Goal: Transaction & Acquisition: Purchase product/service

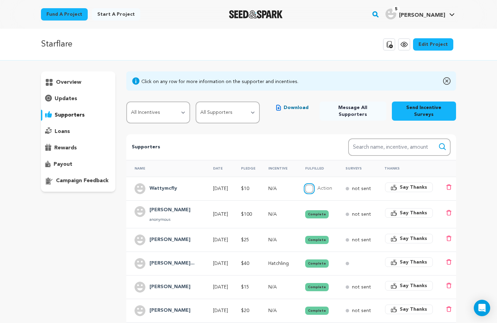
click at [313, 184] on input "Action" at bounding box center [309, 188] width 8 height 8
checkbox input "true"
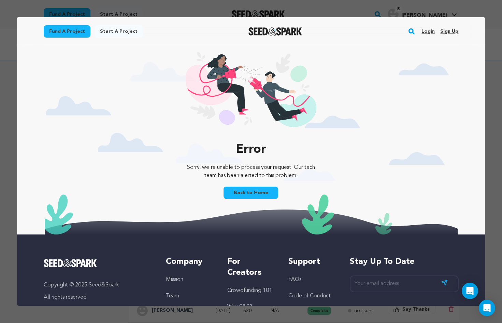
click at [427, 32] on link "Login" at bounding box center [428, 31] width 13 height 11
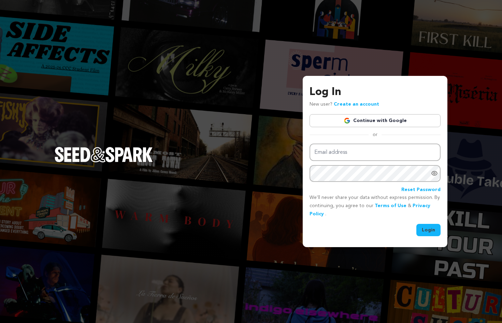
click at [365, 121] on link "Continue with Google" at bounding box center [375, 120] width 131 height 13
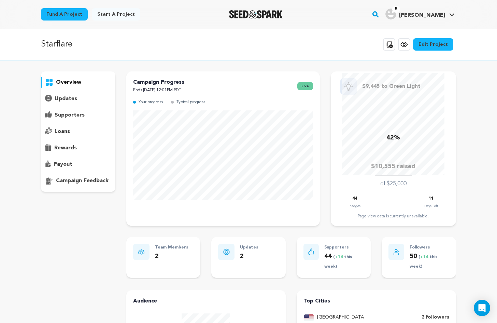
click at [81, 115] on p "supporters" at bounding box center [70, 115] width 30 height 8
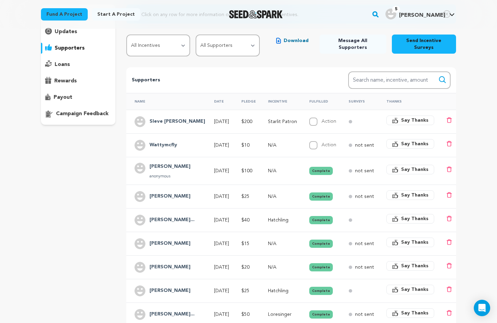
scroll to position [68, 0]
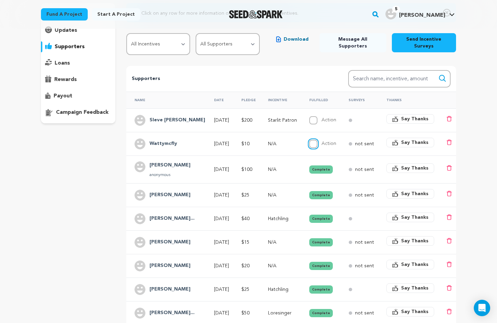
click at [317, 140] on input "Action" at bounding box center [313, 144] width 8 height 8
checkbox input "true"
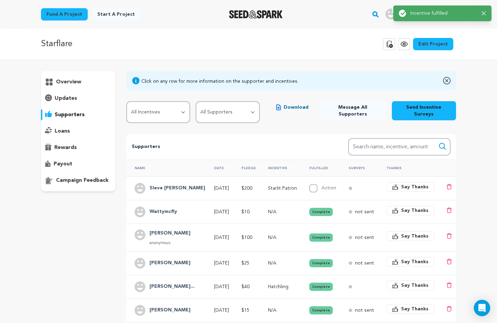
scroll to position [0, 0]
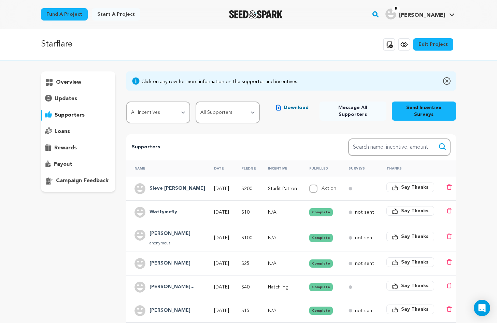
click at [171, 184] on h4 "Sleve Es Olson" at bounding box center [177, 188] width 56 height 8
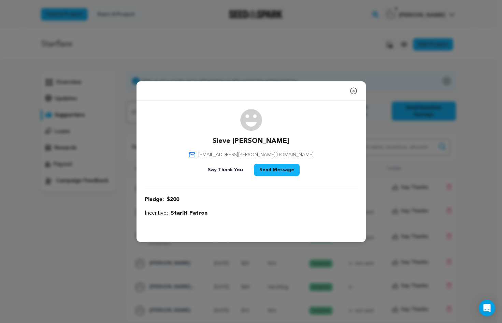
click at [354, 90] on icon "button" at bounding box center [354, 91] width 6 height 6
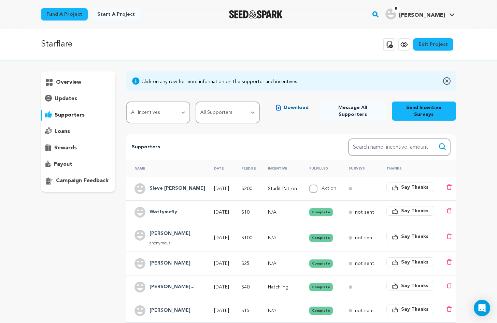
click at [73, 82] on p "overview" at bounding box center [68, 82] width 25 height 8
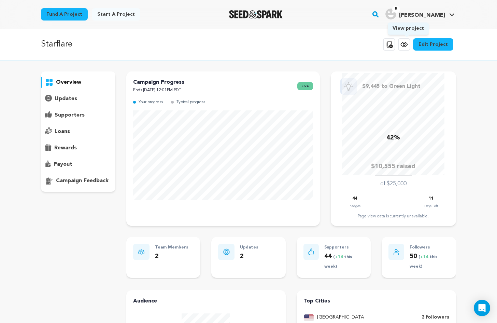
click at [405, 44] on icon at bounding box center [404, 44] width 8 height 8
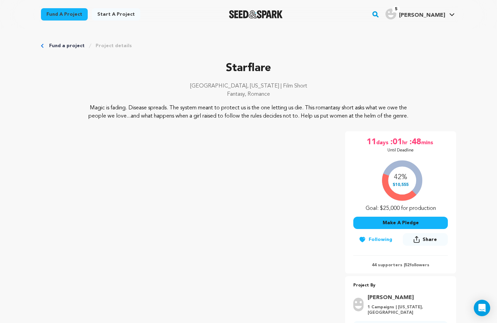
click at [400, 219] on button "Make A Pledge" at bounding box center [400, 222] width 95 height 12
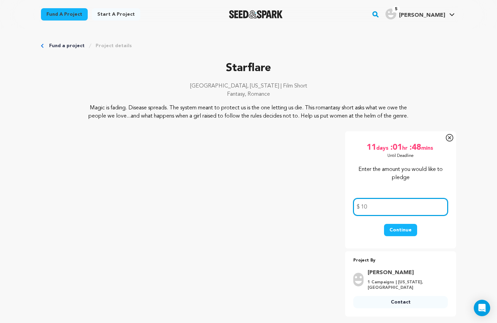
type input "10"
click at [382, 185] on div "Enter the amount you would like to pledge 10 $ Continue" at bounding box center [400, 203] width 95 height 77
click at [400, 228] on button "Continue" at bounding box center [400, 230] width 33 height 12
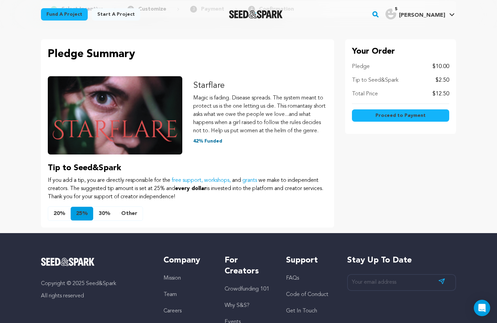
scroll to position [68, 0]
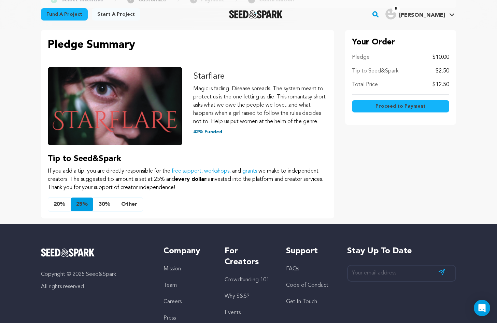
click at [131, 205] on button "Other" at bounding box center [129, 204] width 27 height 14
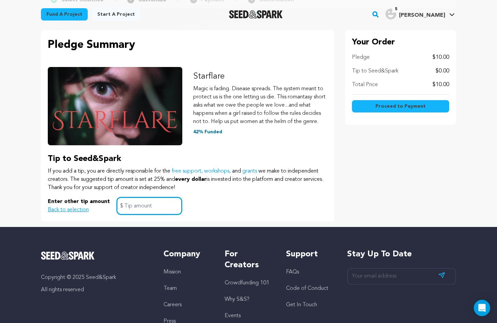
click at [136, 201] on input "text" at bounding box center [149, 205] width 65 height 17
type input "0"
click at [230, 209] on div "Enter other tip amount Back to selection 0 $" at bounding box center [188, 205] width 280 height 17
click at [380, 105] on span "Proceed to Payment" at bounding box center [400, 106] width 50 height 7
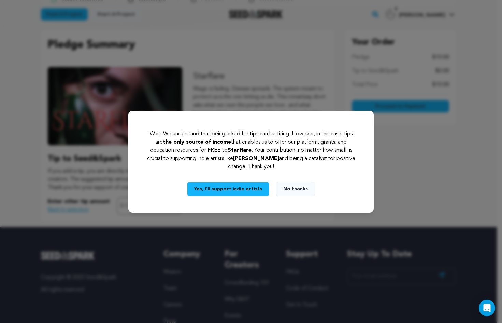
click at [294, 189] on button "No thanks" at bounding box center [295, 189] width 39 height 14
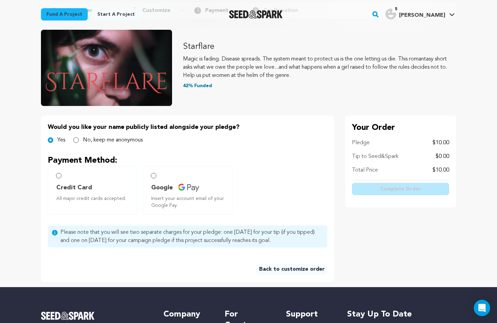
scroll to position [68, 0]
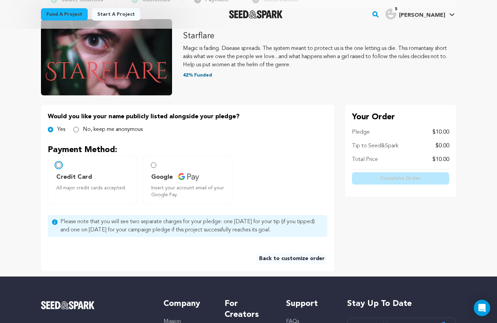
click at [59, 166] on input "Credit Card All major credit cards accepted." at bounding box center [58, 164] width 5 height 5
radio input "false"
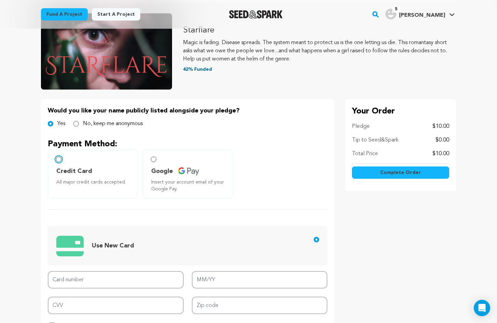
scroll to position [0, 0]
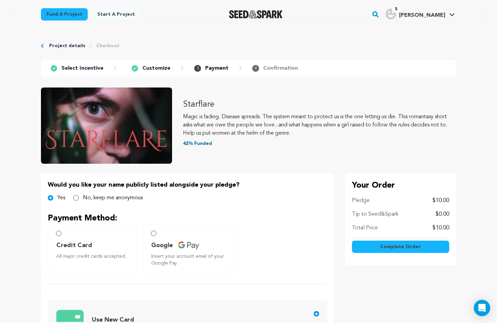
click at [58, 44] on link "Project details" at bounding box center [67, 45] width 36 height 7
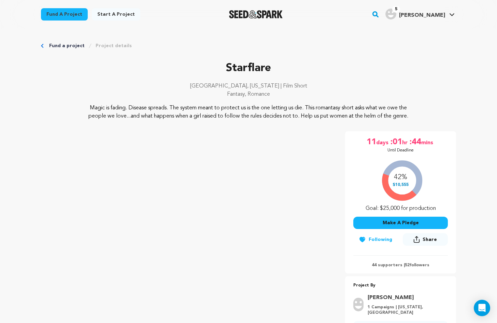
click at [321, 87] on p "[GEOGRAPHIC_DATA], [US_STATE] | Film Short" at bounding box center [248, 86] width 415 height 8
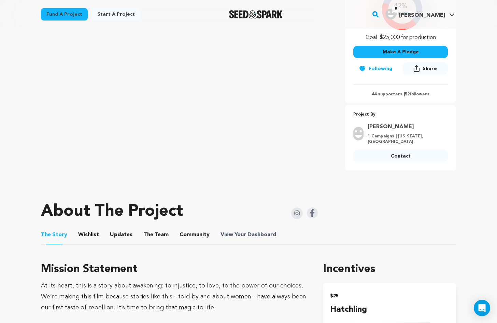
click at [252, 234] on span "Dashboard" at bounding box center [261, 234] width 29 height 8
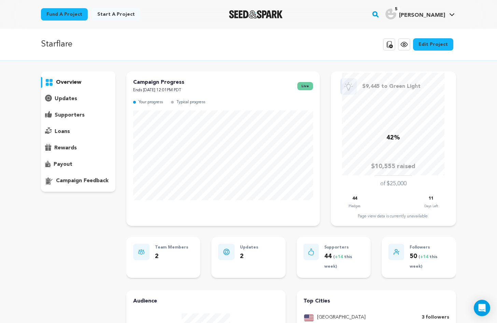
click at [68, 116] on p "supporters" at bounding box center [70, 115] width 30 height 8
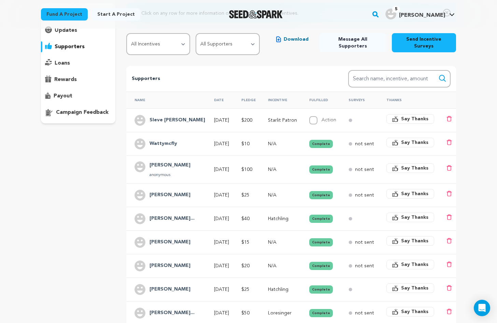
scroll to position [102, 0]
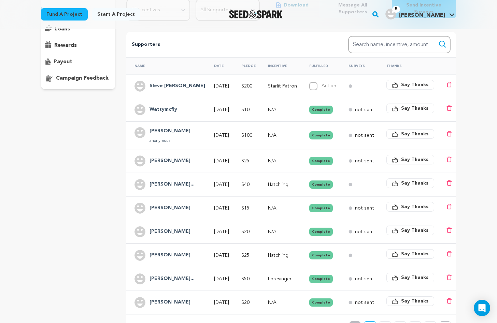
click at [179, 82] on h4 "Sleve [PERSON_NAME]" at bounding box center [177, 86] width 56 height 8
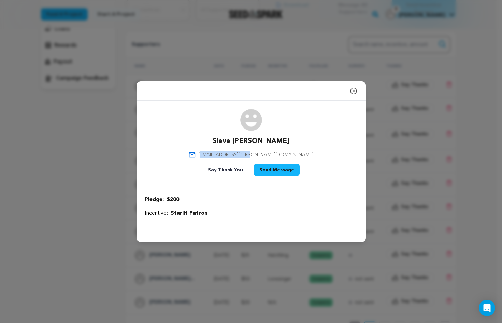
drag, startPoint x: 285, startPoint y: 153, endPoint x: 234, endPoint y: 157, distance: 51.4
click at [234, 157] on div "Sleve [PERSON_NAME] [EMAIL_ADDRESS][PERSON_NAME][DOMAIN_NAME] Say Thank You Sen…" at bounding box center [251, 144] width 213 height 70
click at [290, 157] on div "Sleve [PERSON_NAME] [EMAIL_ADDRESS][PERSON_NAME][DOMAIN_NAME] Say Thank You Sen…" at bounding box center [251, 144] width 213 height 70
drag, startPoint x: 266, startPoint y: 155, endPoint x: 234, endPoint y: 155, distance: 31.1
click at [234, 155] on div "Sleve [PERSON_NAME] [EMAIL_ADDRESS][PERSON_NAME][DOMAIN_NAME] Say Thank You Sen…" at bounding box center [251, 144] width 213 height 70
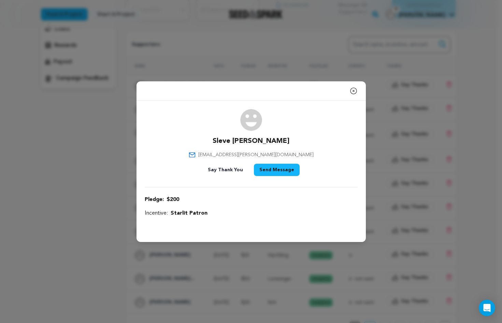
click at [237, 155] on span "[EMAIL_ADDRESS][PERSON_NAME][DOMAIN_NAME]" at bounding box center [255, 154] width 115 height 7
drag, startPoint x: 231, startPoint y: 155, endPoint x: 287, endPoint y: 155, distance: 56.3
click at [287, 155] on div "Sleve [PERSON_NAME] [EMAIL_ADDRESS][PERSON_NAME][DOMAIN_NAME] Say Thank You Sen…" at bounding box center [251, 144] width 213 height 70
click at [288, 155] on div "Sleve [PERSON_NAME] [EMAIL_ADDRESS][PERSON_NAME][DOMAIN_NAME] Say Thank You Sen…" at bounding box center [251, 144] width 213 height 70
drag, startPoint x: 284, startPoint y: 154, endPoint x: 232, endPoint y: 157, distance: 52.0
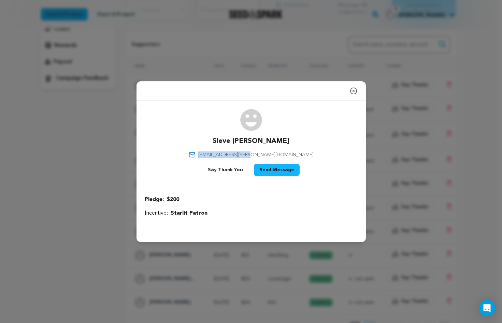
click at [232, 157] on div "Sleve [PERSON_NAME] [EMAIL_ADDRESS][PERSON_NAME][DOMAIN_NAME] Say Thank You Sen…" at bounding box center [251, 144] width 213 height 70
copy span "[EMAIL_ADDRESS][PERSON_NAME][DOMAIN_NAME]"
click at [353, 88] on icon "button" at bounding box center [354, 91] width 8 height 8
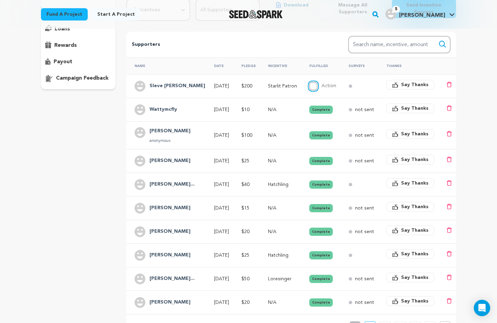
click at [317, 82] on input "Action" at bounding box center [313, 86] width 8 height 8
checkbox input "true"
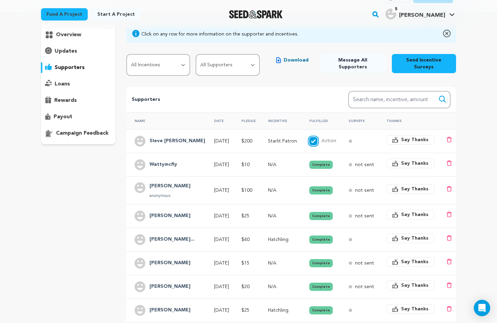
scroll to position [0, 0]
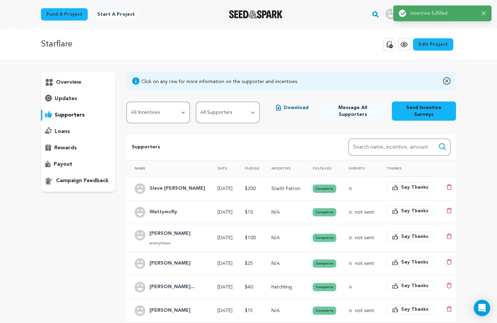
click at [63, 82] on p "overview" at bounding box center [68, 82] width 25 height 8
